Goal: Task Accomplishment & Management: Complete application form

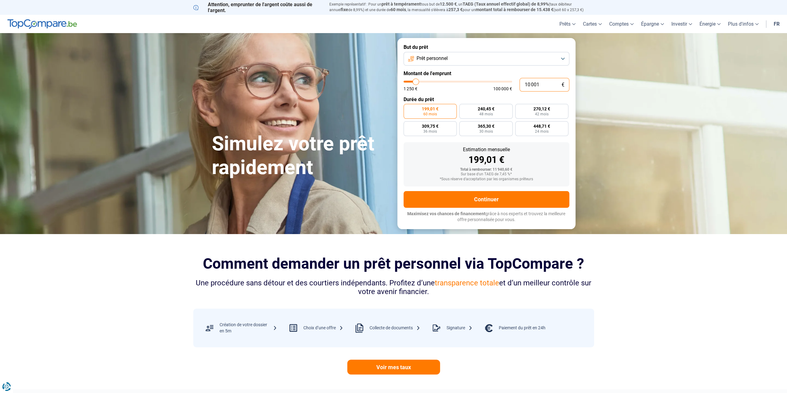
drag, startPoint x: 541, startPoint y: 84, endPoint x: 496, endPoint y: 87, distance: 44.3
click at [496, 87] on div "10 001 € 1 250 € 100 000 €" at bounding box center [486, 85] width 166 height 14
type input "7"
type input "1250"
type input "75"
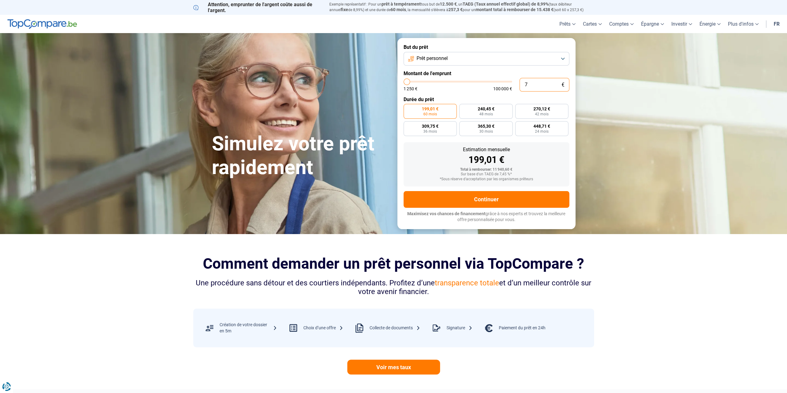
type input "1250"
type input "750"
type input "1250"
type input "7 500"
type input "7500"
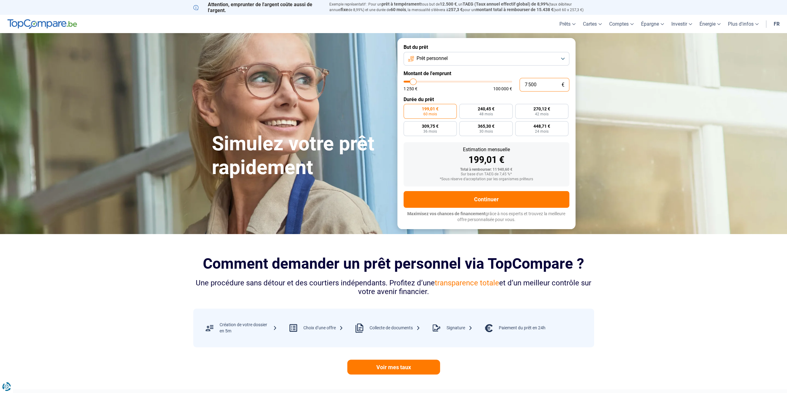
radio input "true"
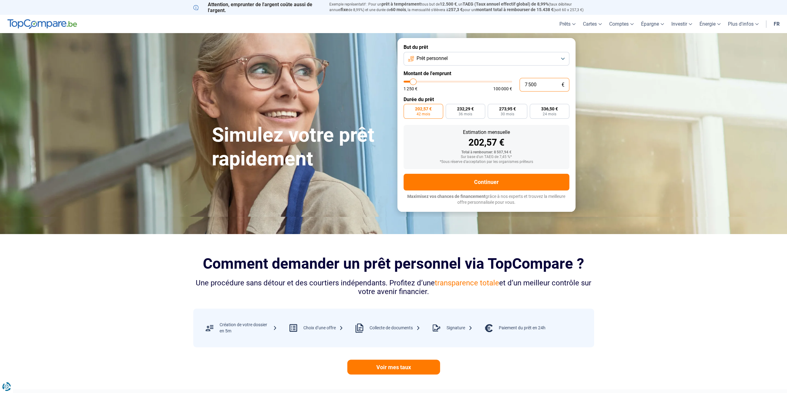
drag, startPoint x: 542, startPoint y: 86, endPoint x: 519, endPoint y: 87, distance: 23.5
click at [519, 87] on div "7 500 € 1 250 € 100 000 €" at bounding box center [486, 85] width 166 height 14
type input "8"
type input "1250"
type input "80"
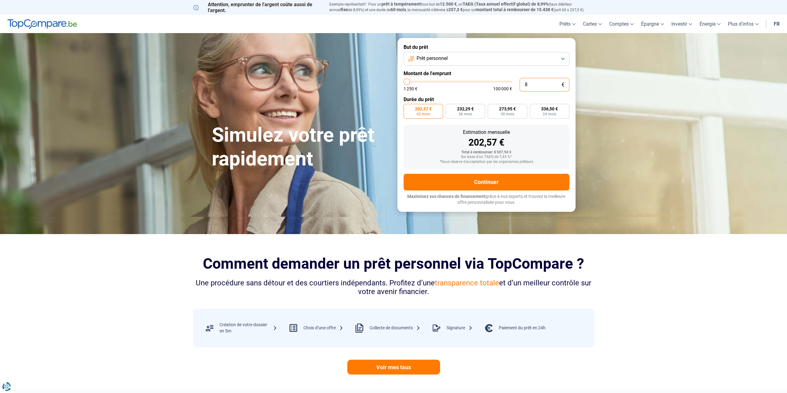
type input "1250"
type input "800"
type input "1250"
type input "8 000"
type input "8000"
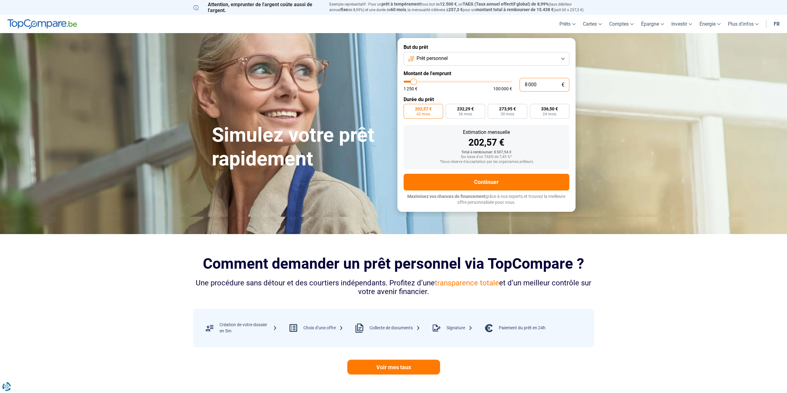
radio input "false"
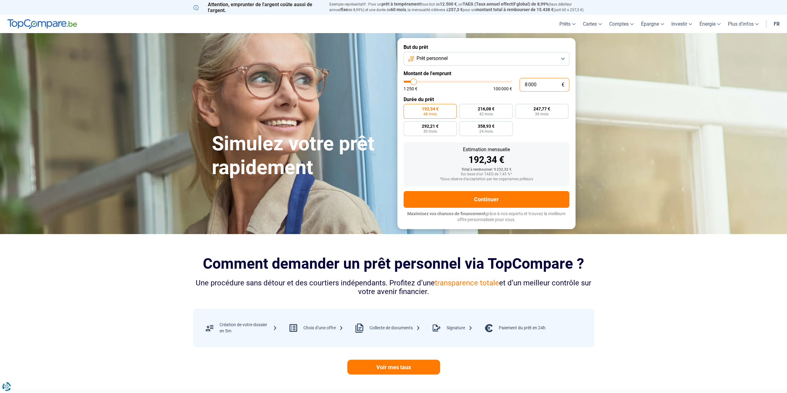
type input "8 000"
click at [445, 110] on label "192,34 € 48 mois" at bounding box center [429, 111] width 53 height 15
click at [407, 108] on input "192,34 € 48 mois" at bounding box center [405, 106] width 4 height 4
click at [478, 200] on button "Continuer" at bounding box center [486, 199] width 166 height 17
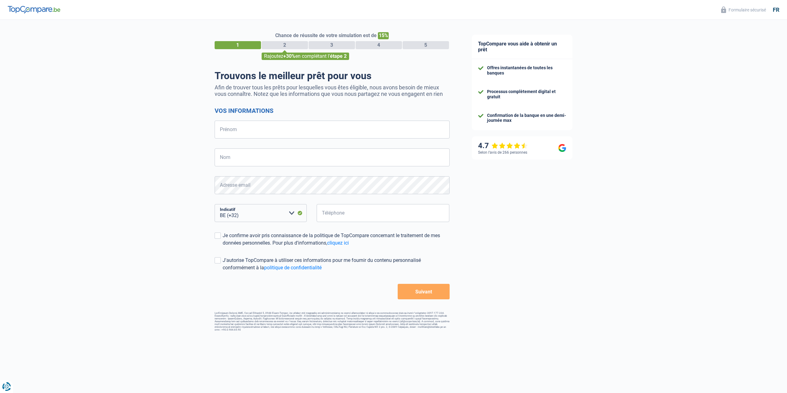
select select "32"
